Goal: Navigation & Orientation: Find specific page/section

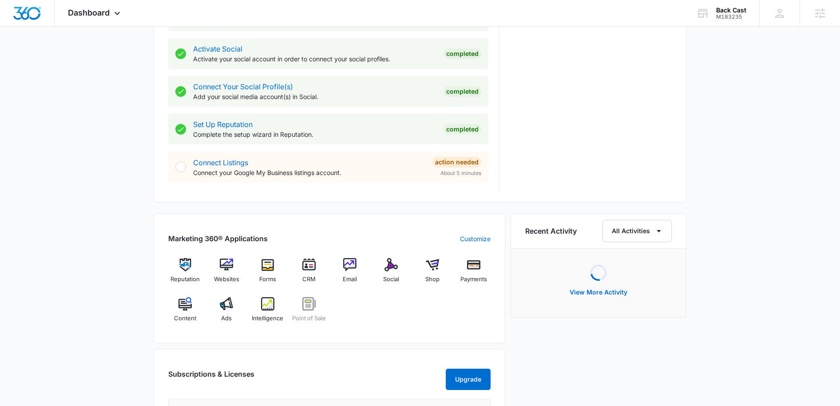
scroll to position [433, 0]
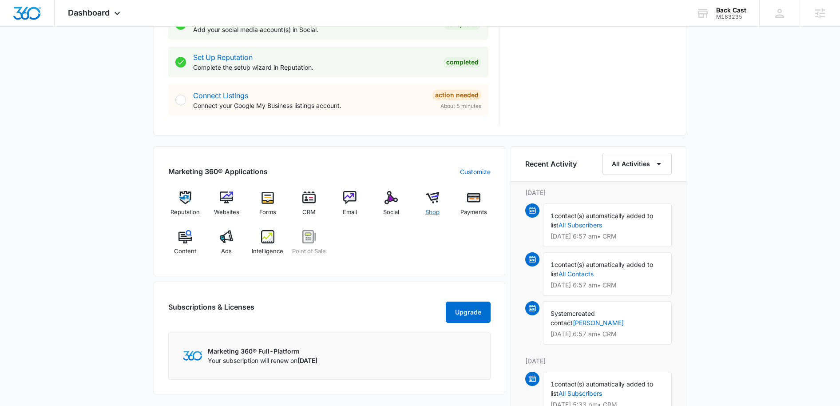
click at [431, 202] on img at bounding box center [432, 197] width 13 height 13
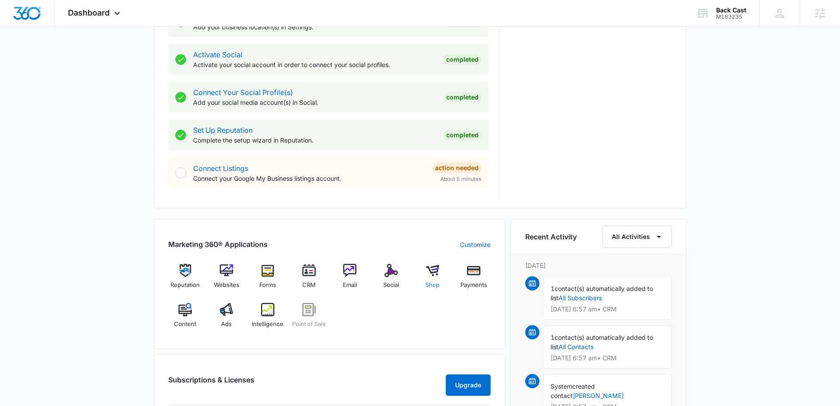
scroll to position [431, 0]
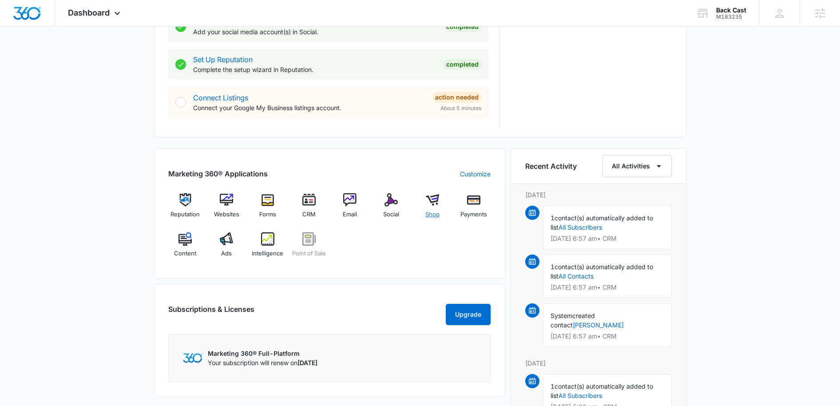
click at [435, 200] on img at bounding box center [432, 199] width 13 height 13
